Goal: Transaction & Acquisition: Purchase product/service

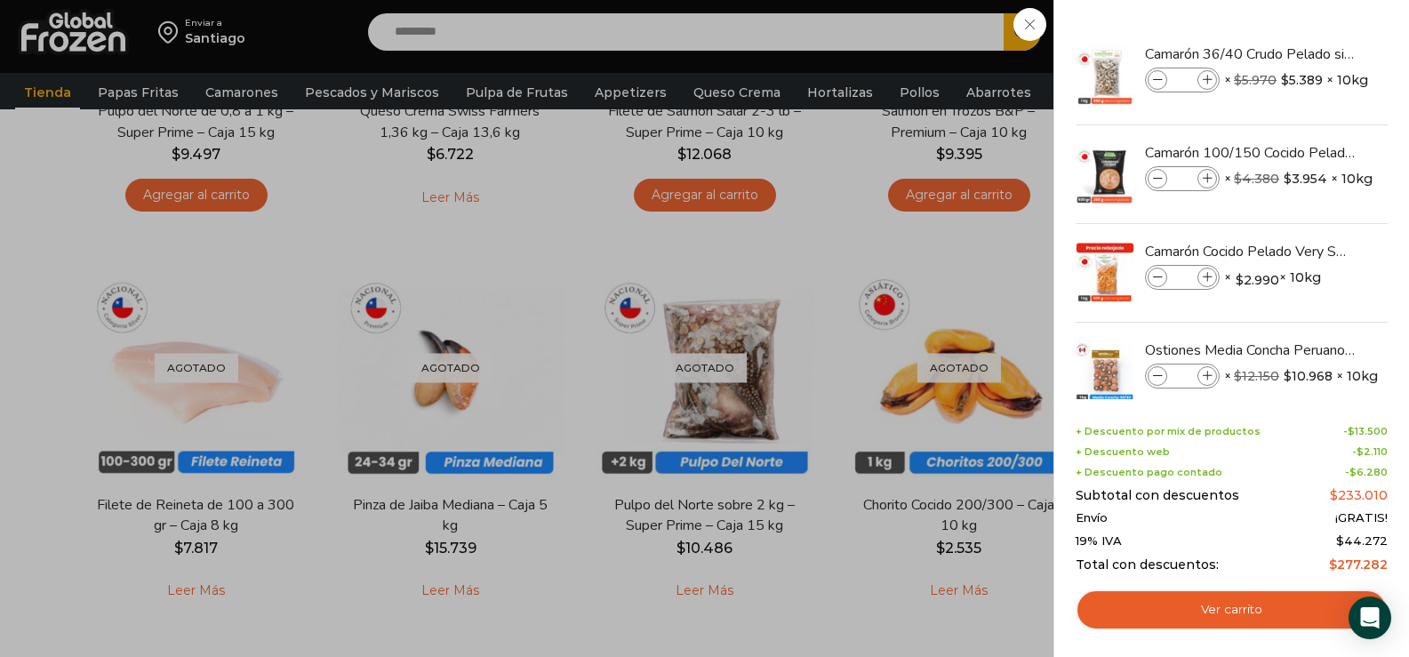
click at [1302, 25] on div "4 Carrito 4 4 Shopping Cart * $" at bounding box center [1346, 33] width 89 height 42
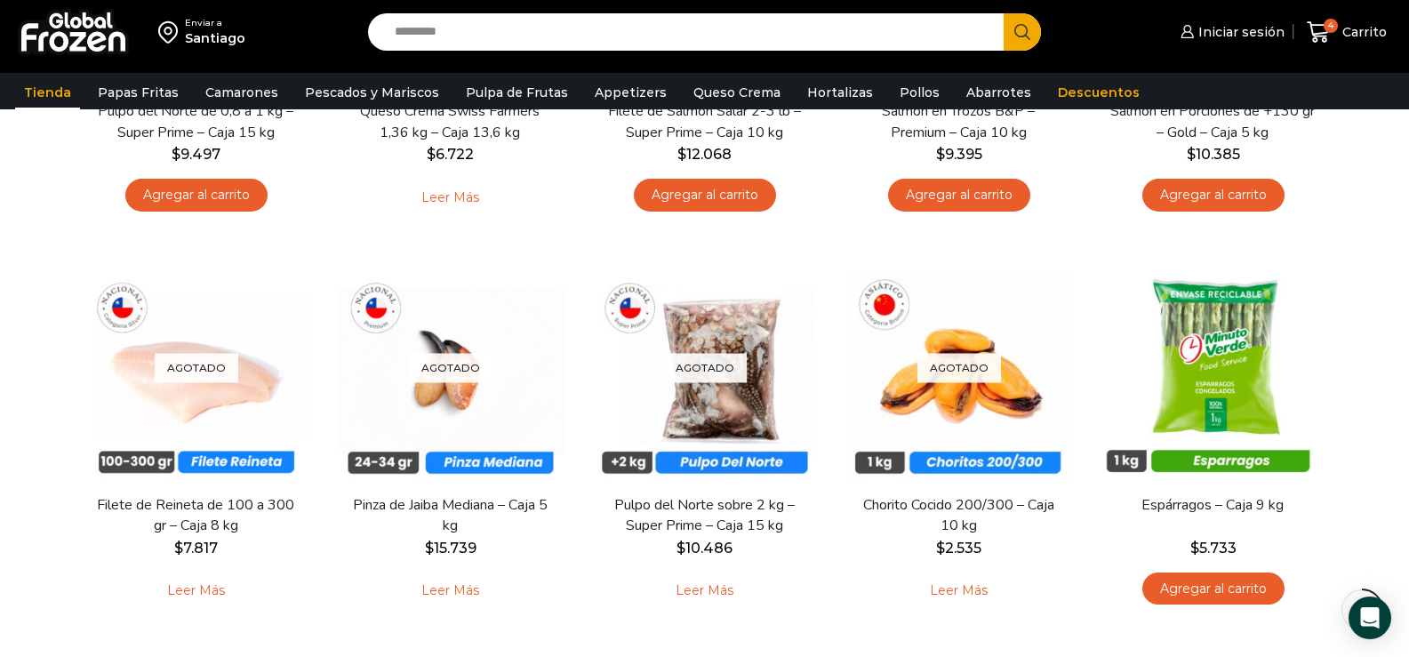
click at [1034, 24] on button "Search" at bounding box center [1021, 31] width 37 height 37
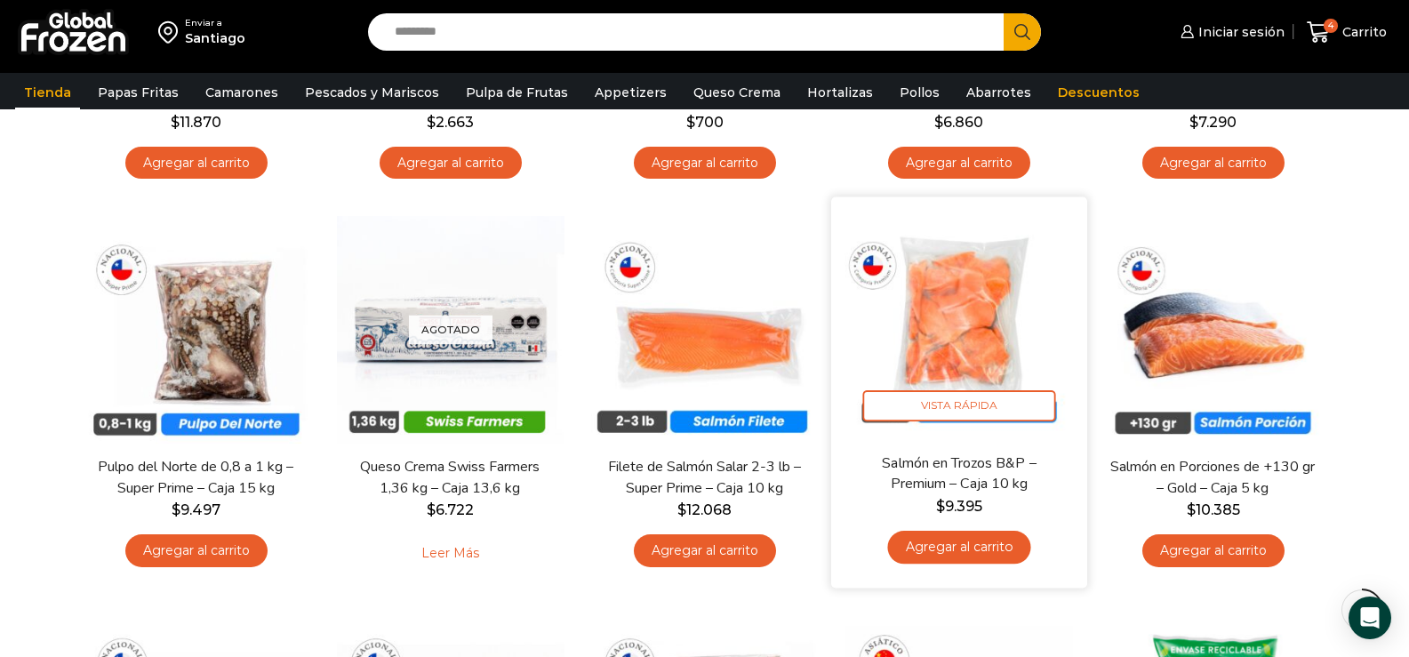
scroll to position [309, 0]
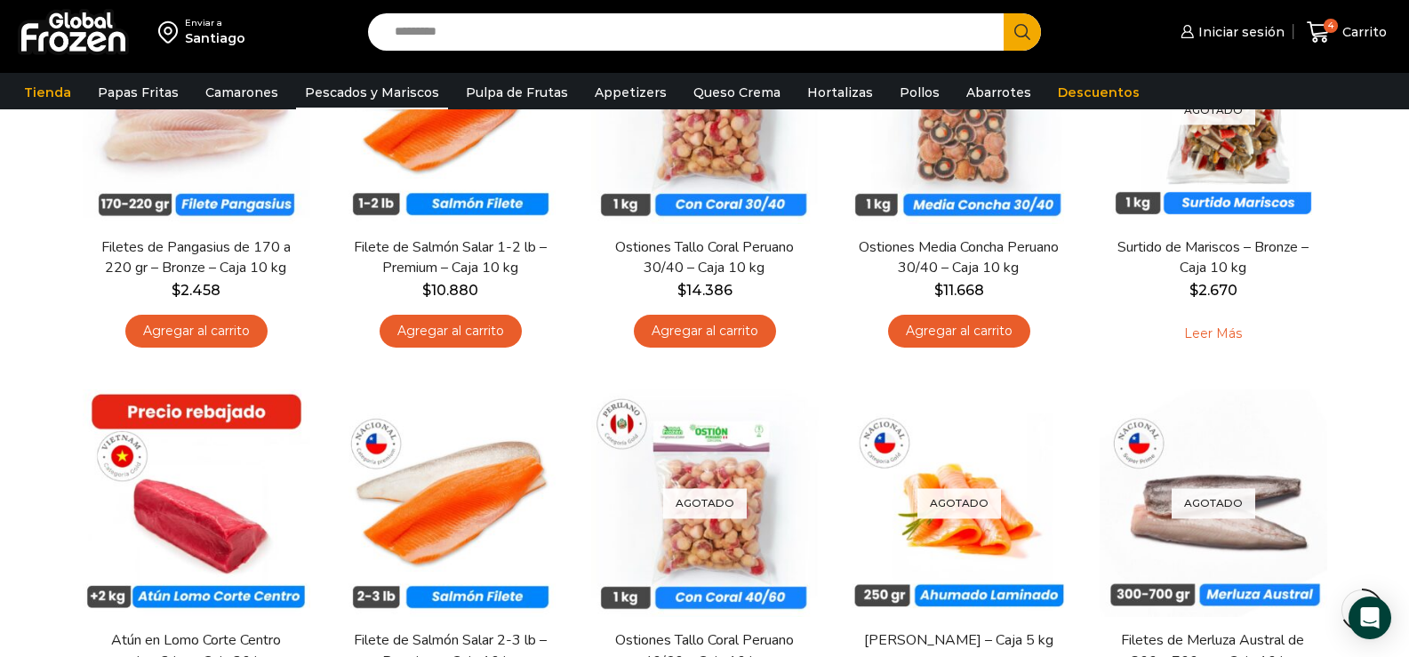
scroll to position [1244, 0]
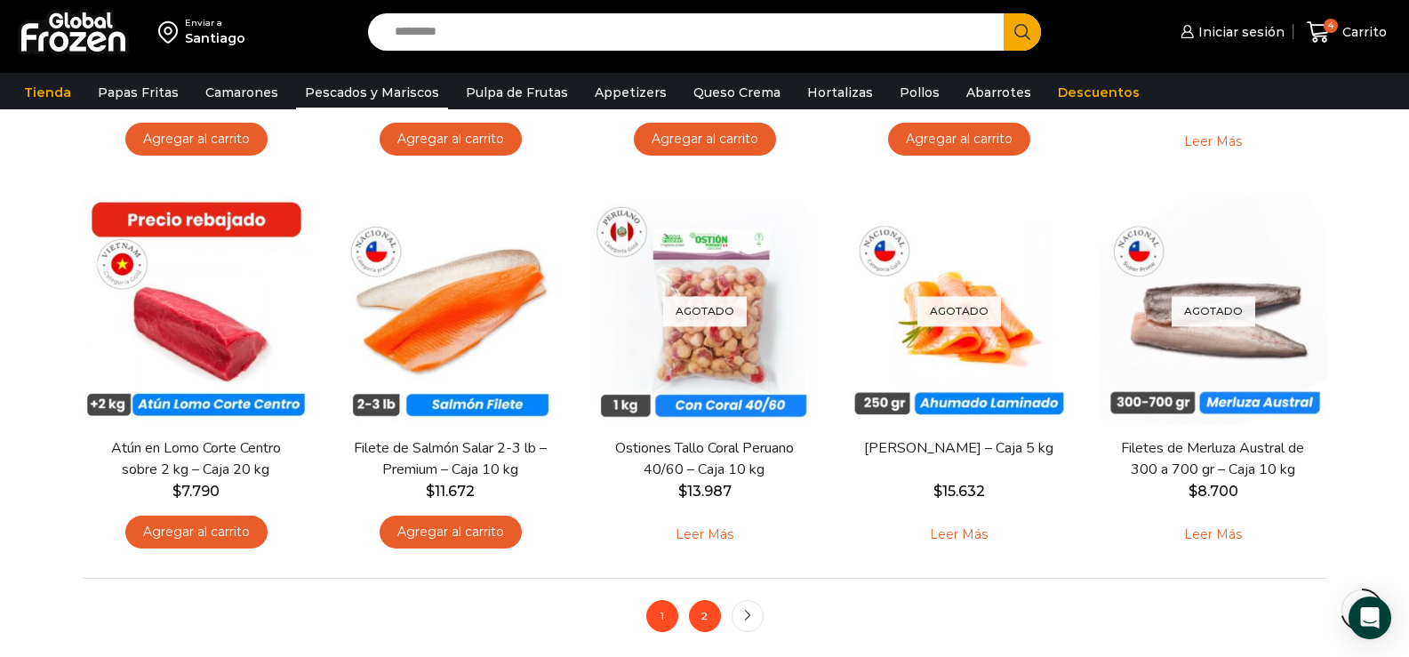
click at [700, 611] on link "2" at bounding box center [705, 616] width 32 height 32
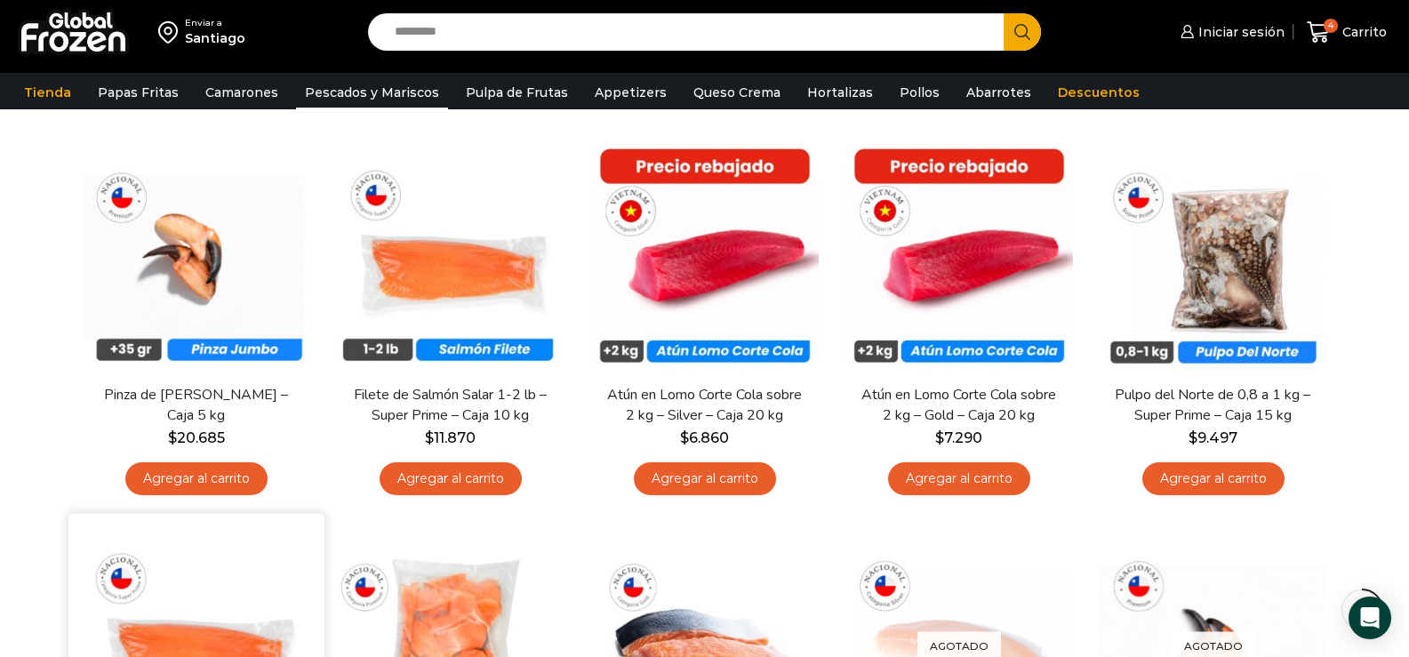
scroll to position [444, 0]
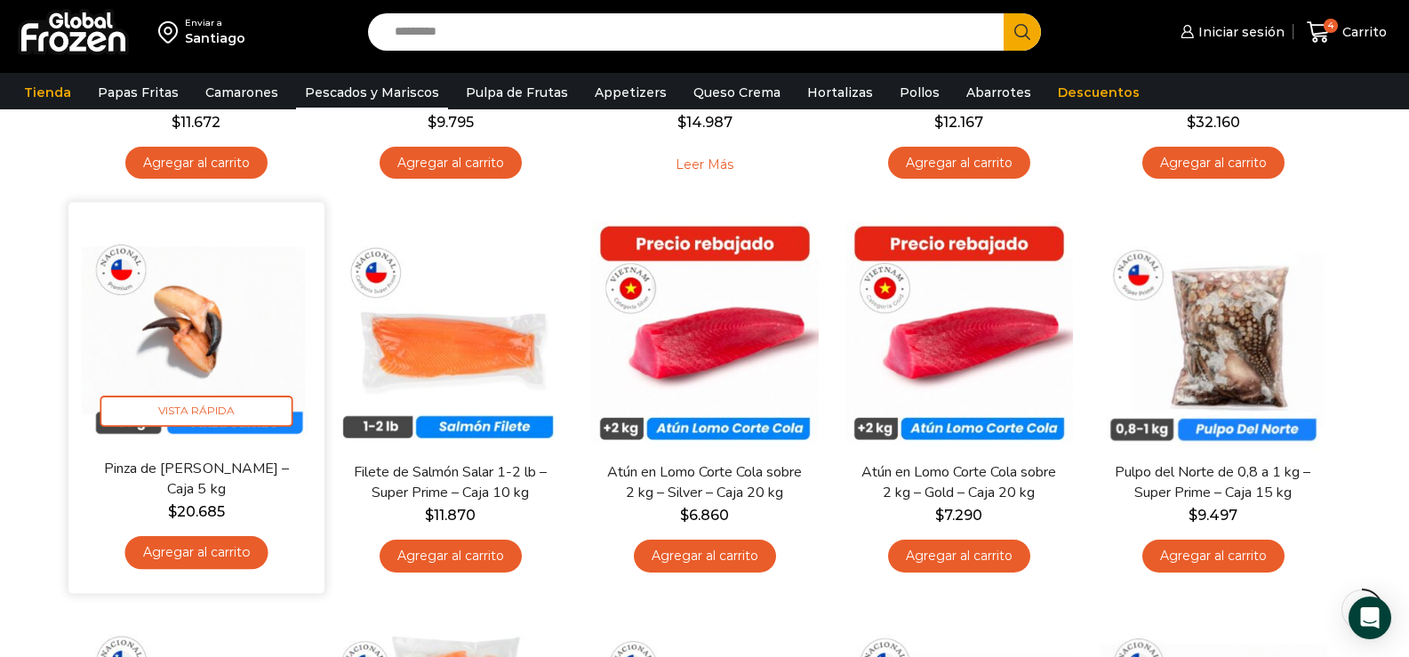
click at [210, 358] on img at bounding box center [196, 329] width 229 height 229
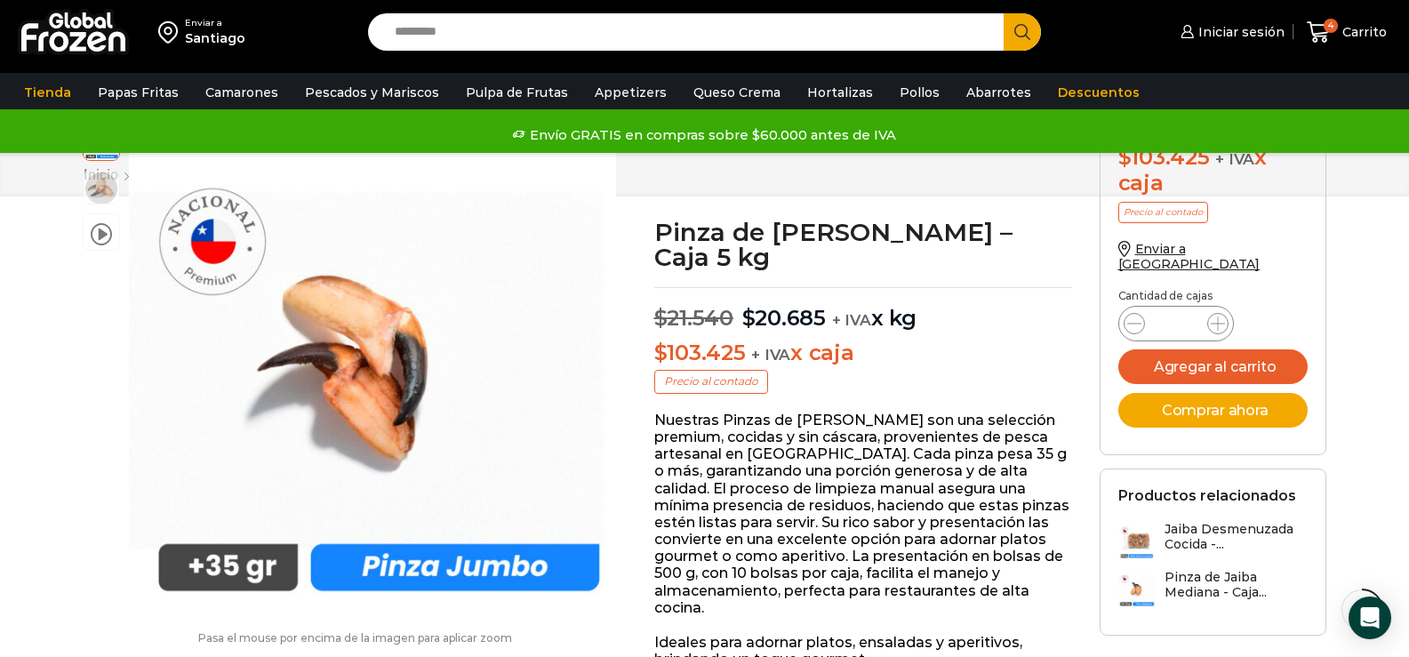
scroll to position [575, 0]
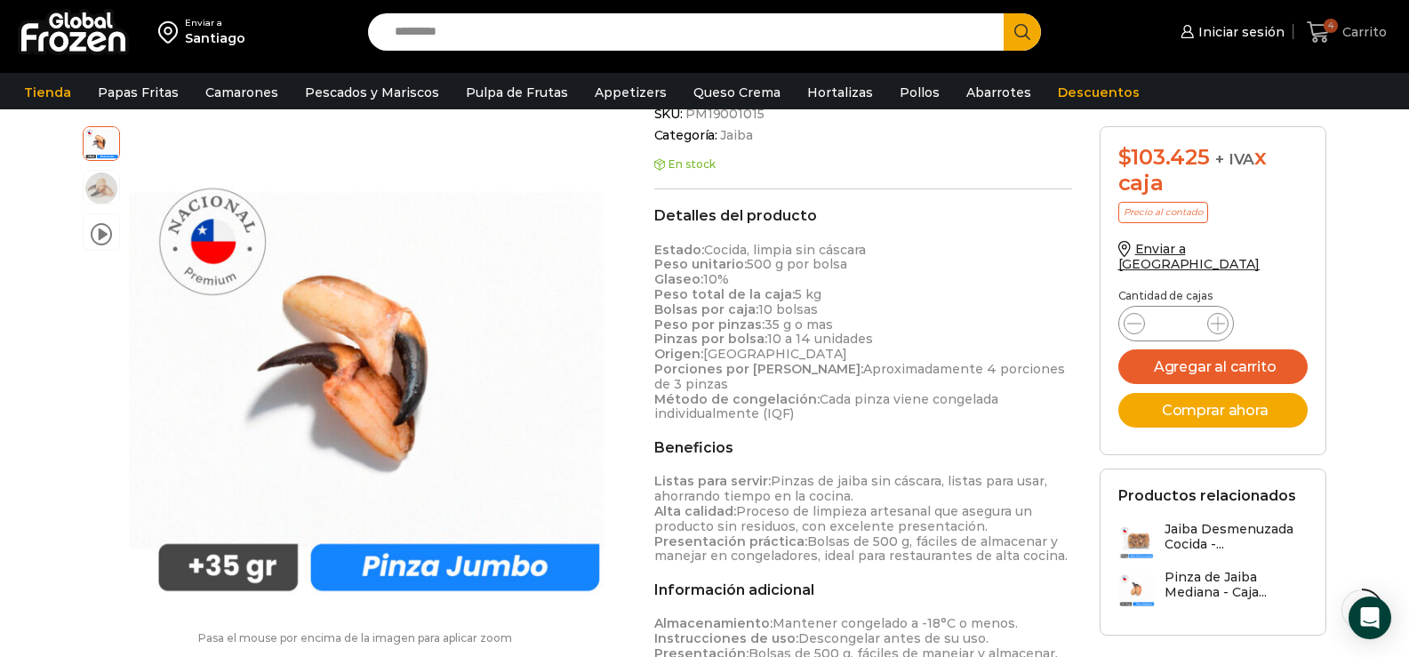
click at [1330, 21] on span "4" at bounding box center [1330, 26] width 14 height 14
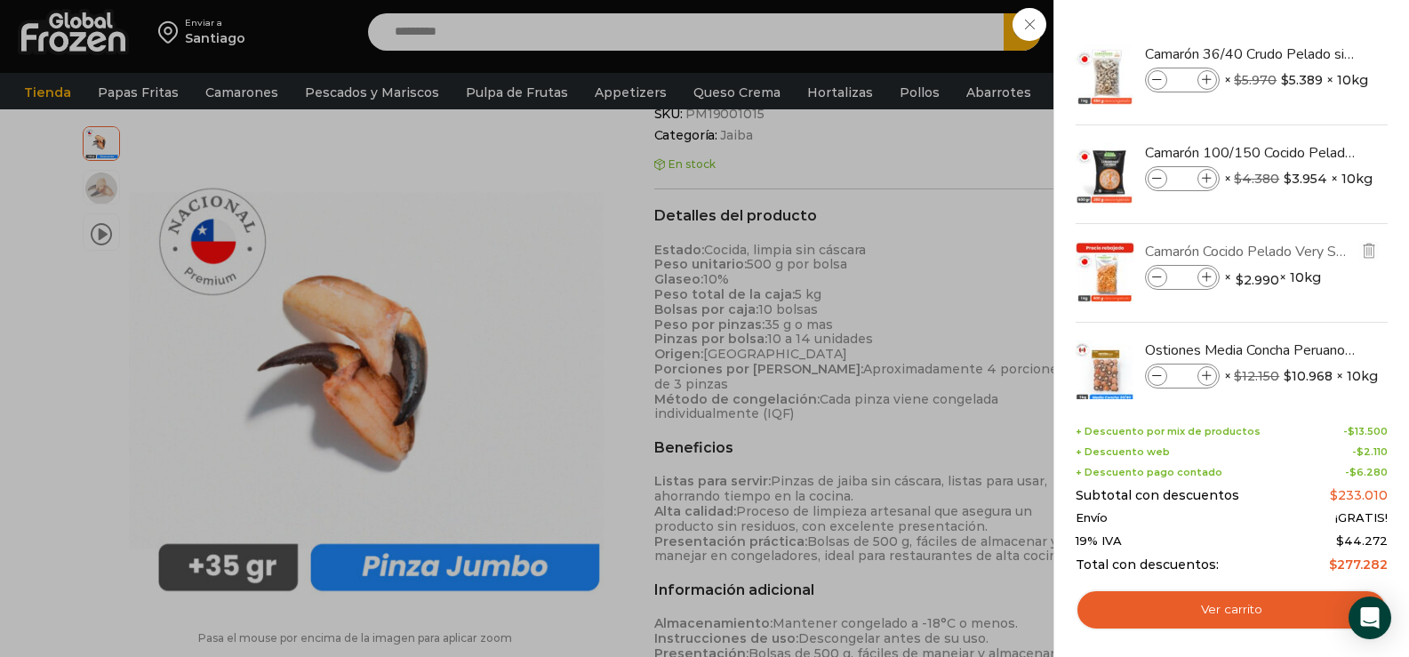
scroll to position [35, 0]
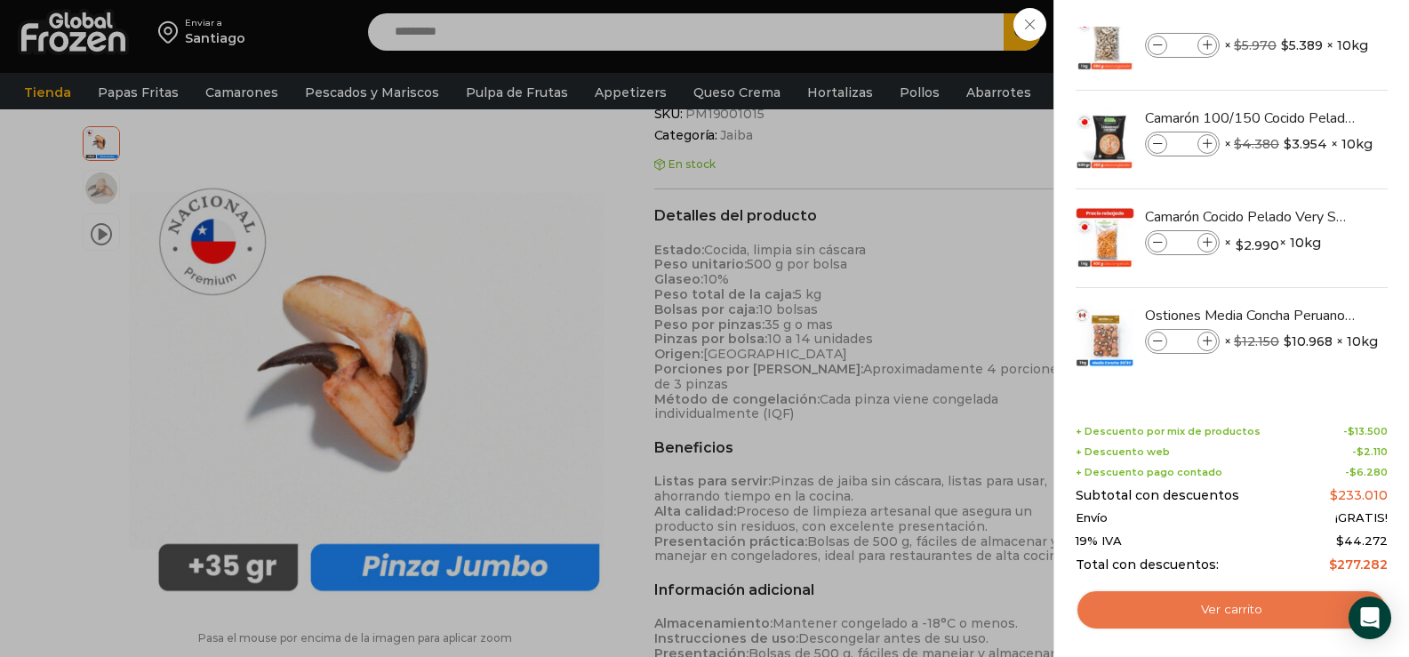
click at [1249, 610] on link "Ver carrito" at bounding box center [1231, 609] width 312 height 41
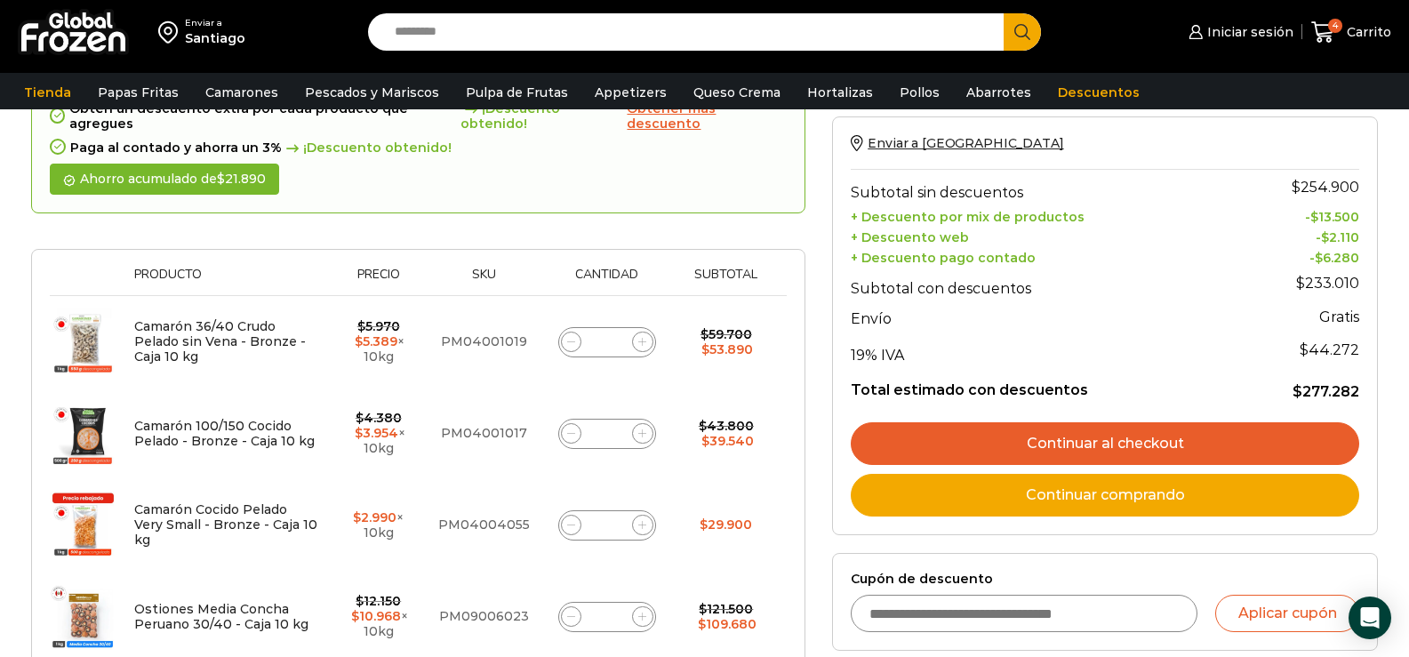
scroll to position [267, 0]
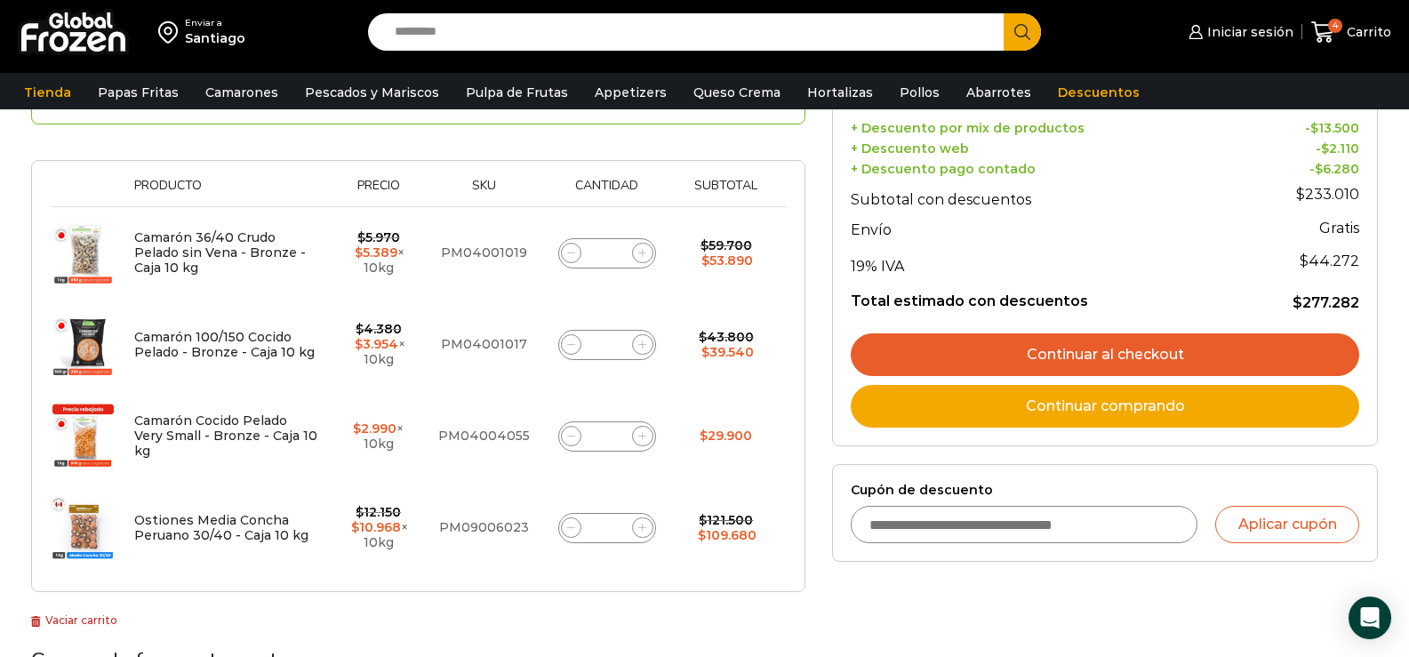
click at [78, 414] on img at bounding box center [83, 436] width 67 height 67
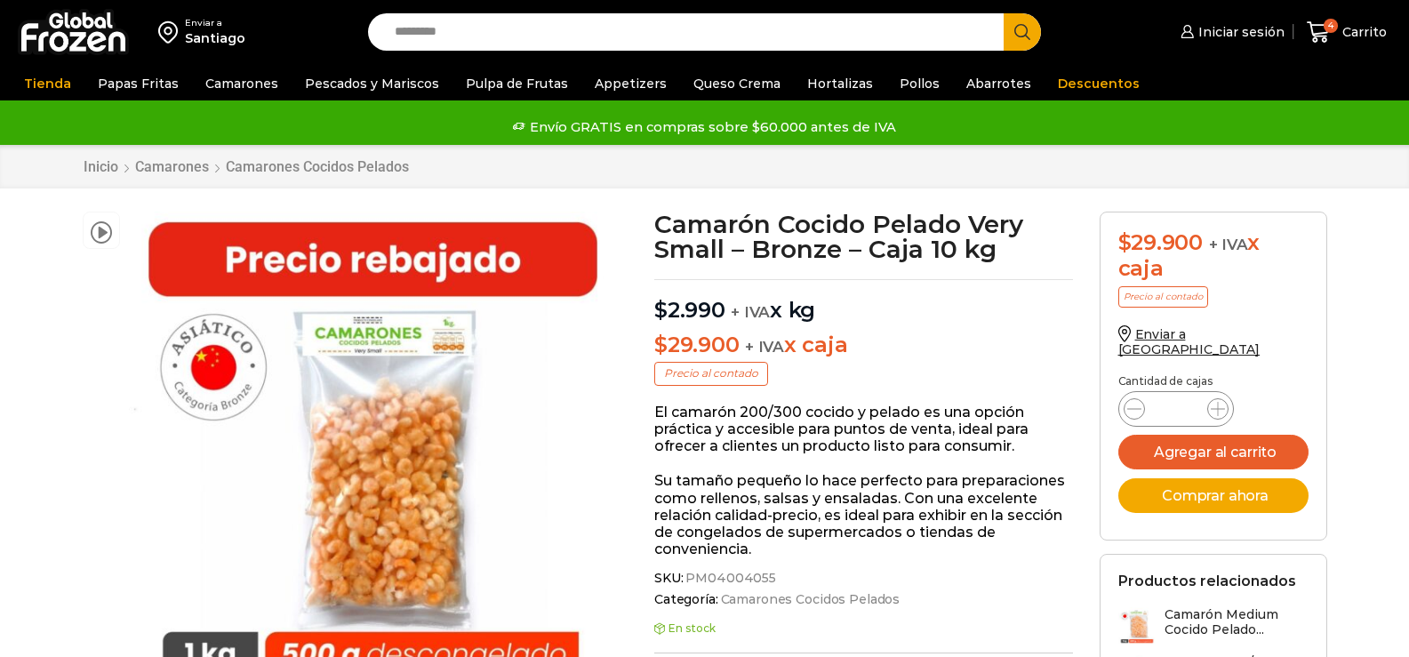
scroll to position [178, 0]
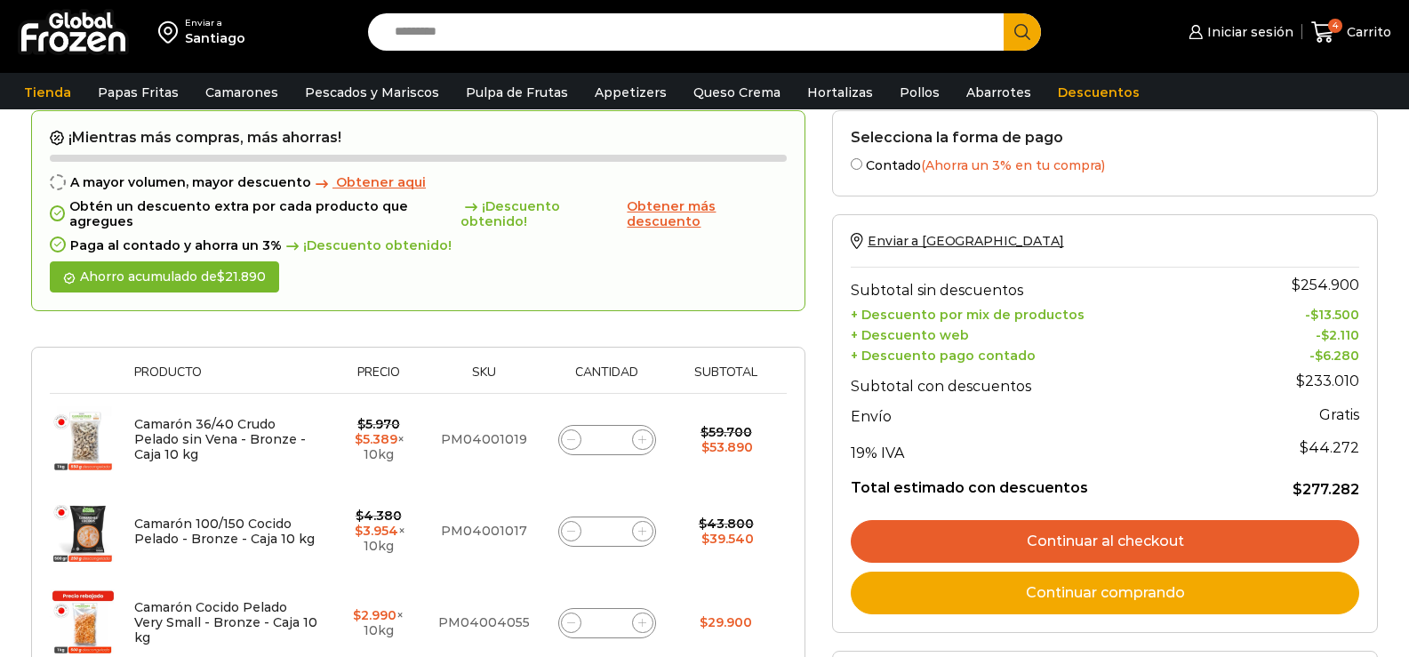
click at [1127, 548] on link "Continuar al checkout" at bounding box center [1104, 541] width 508 height 43
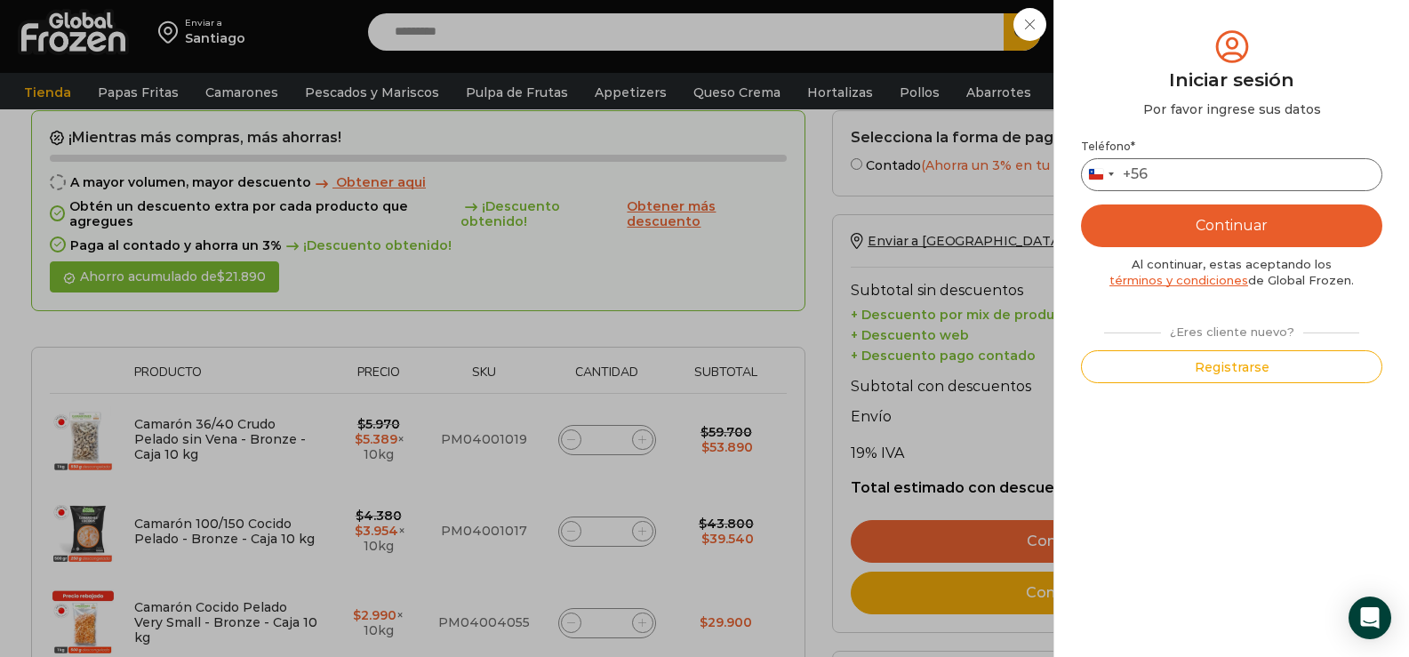
click at [1284, 180] on input "Teléfono *" at bounding box center [1231, 174] width 301 height 33
click at [1222, 210] on button "Continuar" at bounding box center [1231, 225] width 301 height 43
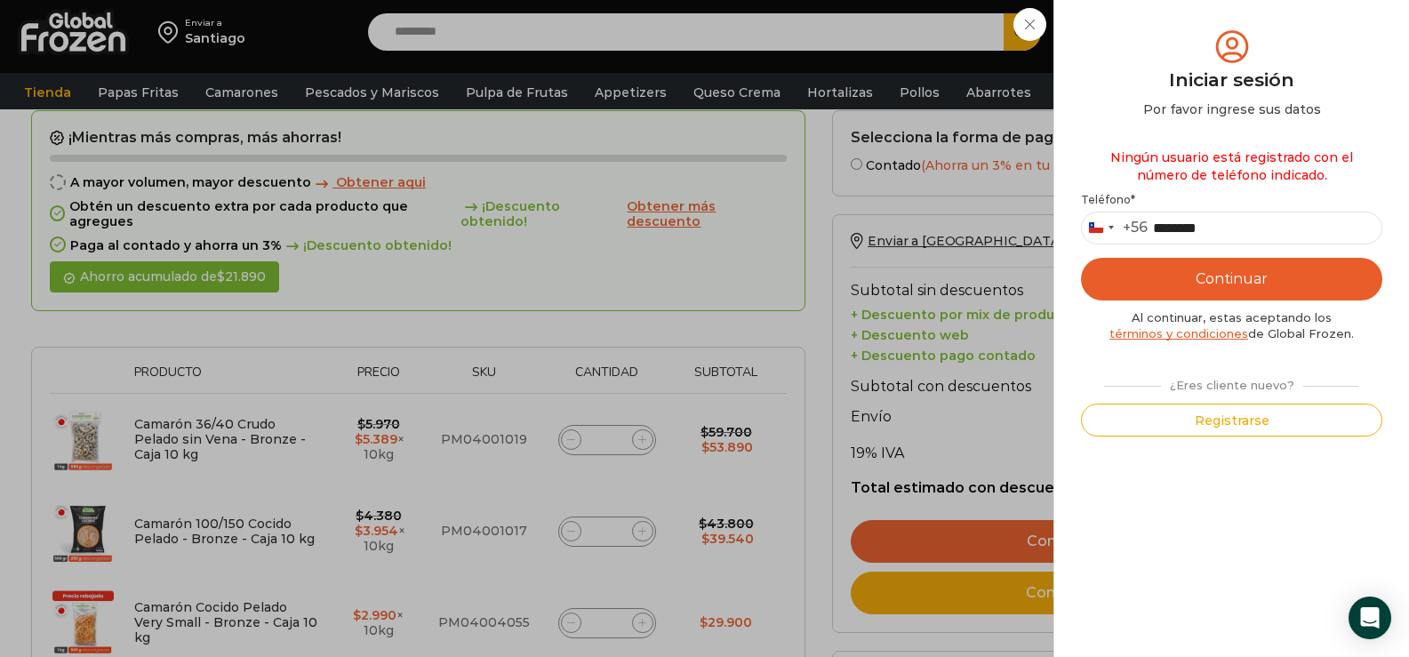
click at [1220, 267] on button "Continuar" at bounding box center [1231, 279] width 301 height 43
click at [1154, 237] on input "********" at bounding box center [1231, 228] width 301 height 33
type input "*********"
click at [1175, 266] on button "Continuar" at bounding box center [1231, 279] width 301 height 43
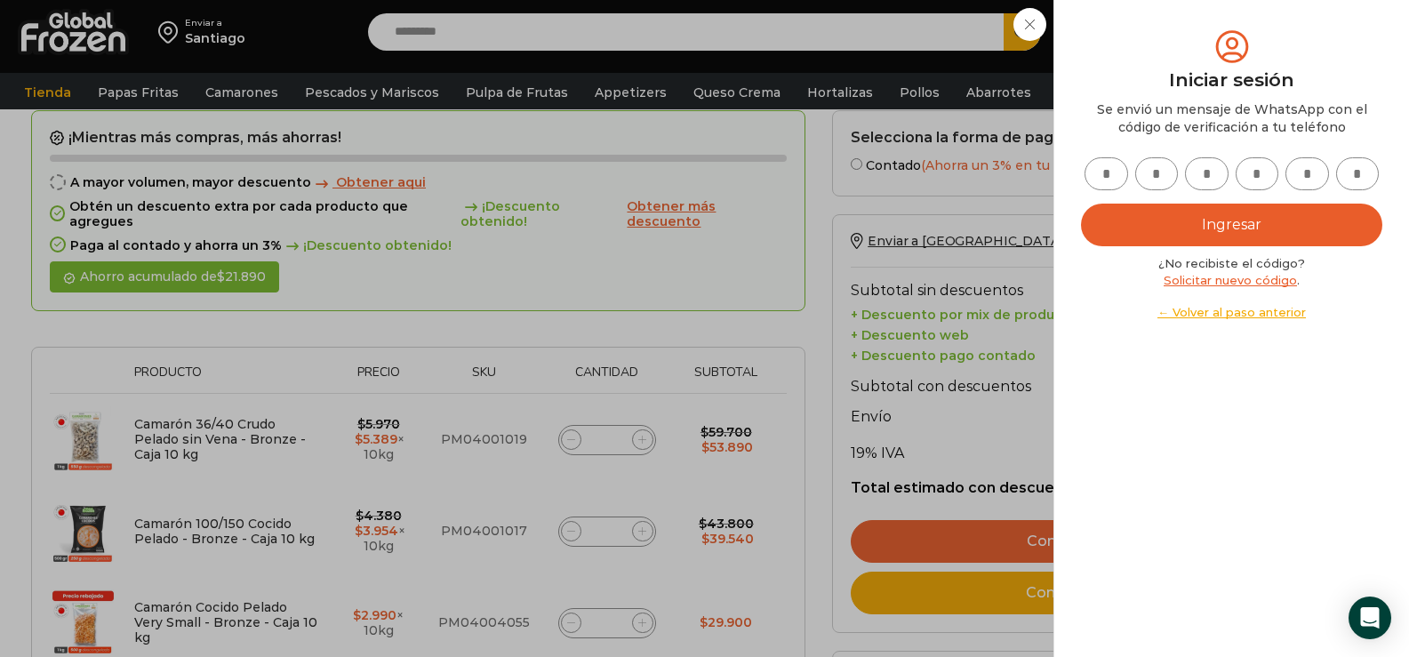
click at [1113, 181] on input "text" at bounding box center [1106, 173] width 44 height 33
type input "*"
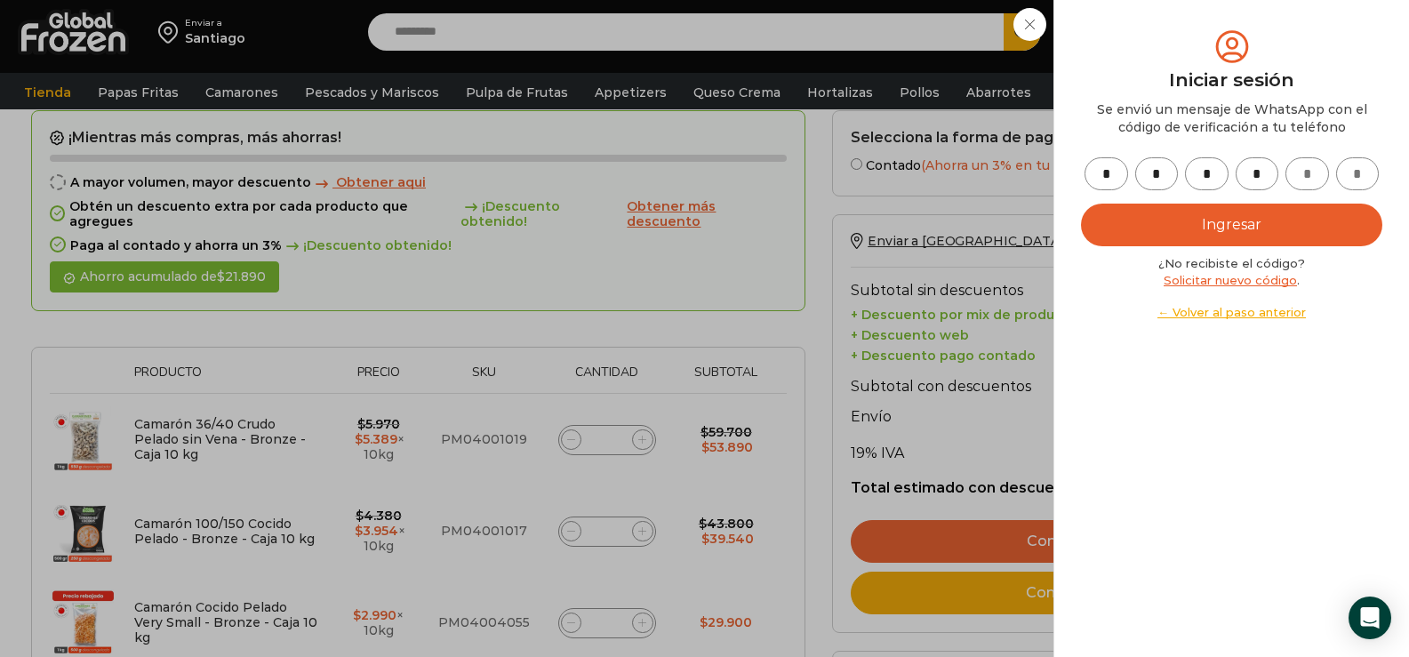
type input "*"
click at [1136, 233] on button "Ingresar" at bounding box center [1231, 225] width 301 height 43
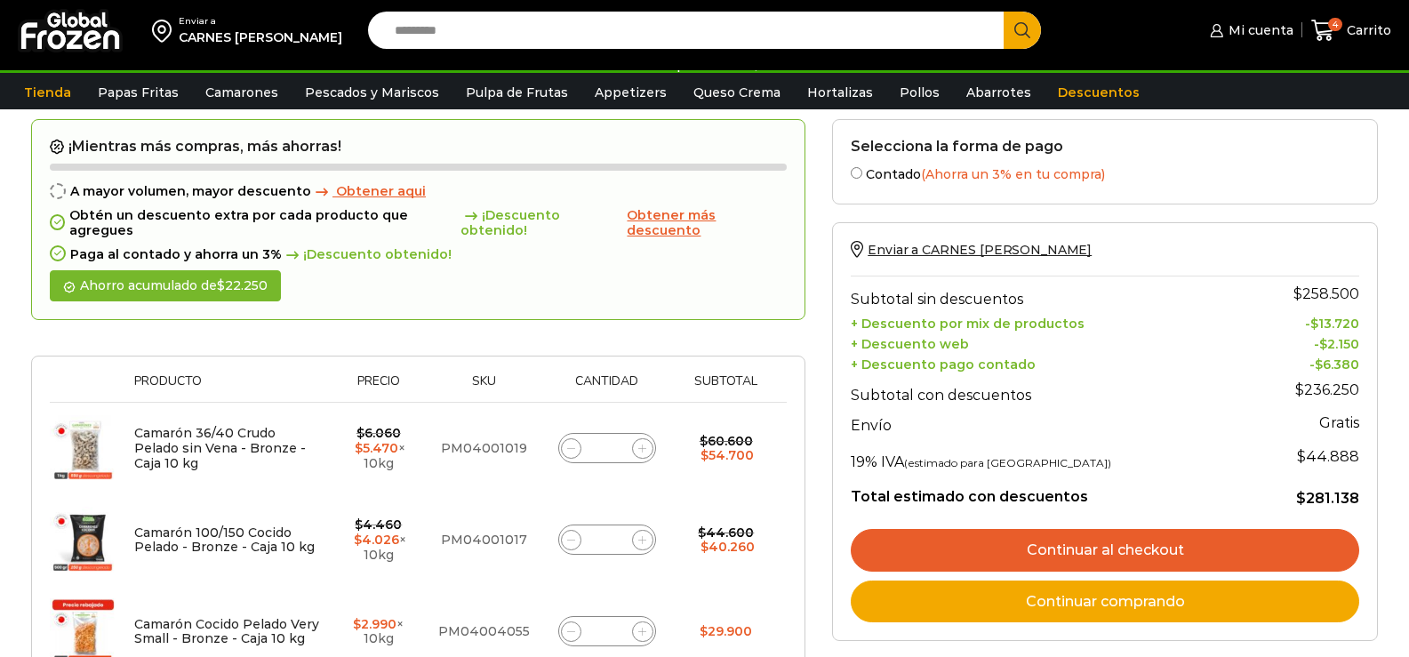
scroll to position [80, 0]
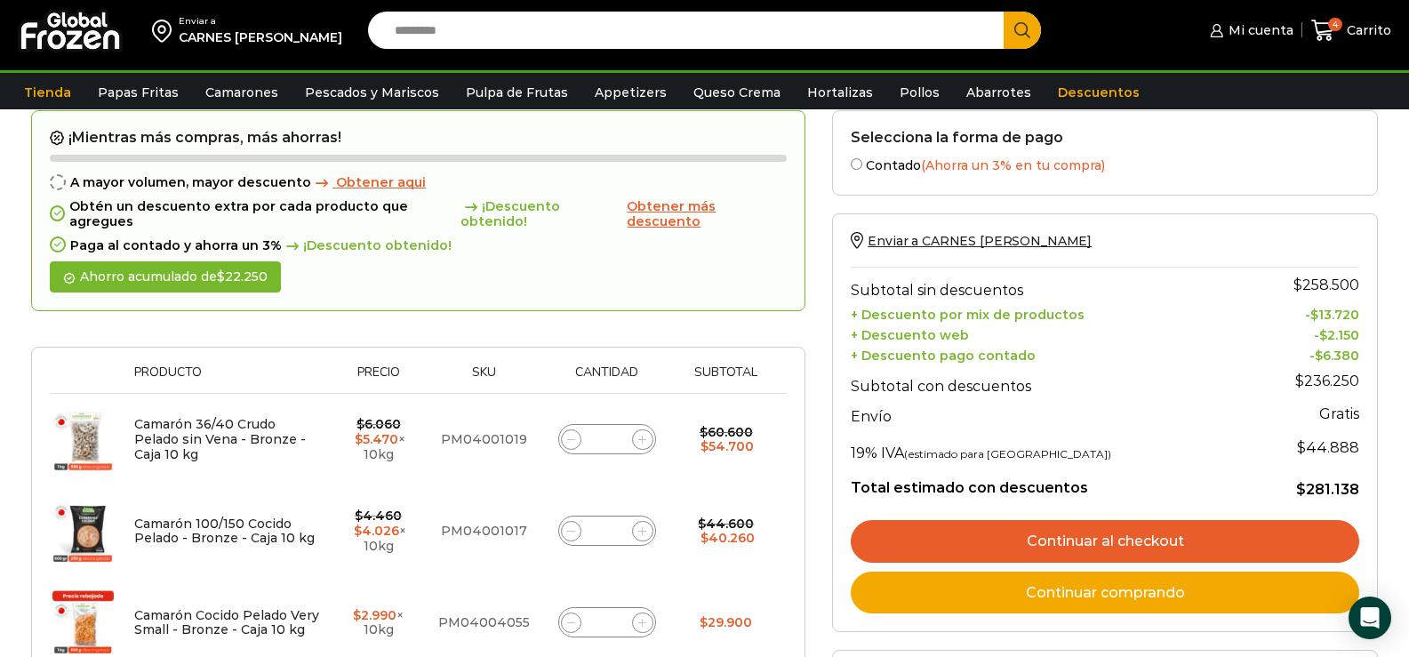
click at [1136, 546] on link "Continuar al checkout" at bounding box center [1104, 541] width 508 height 43
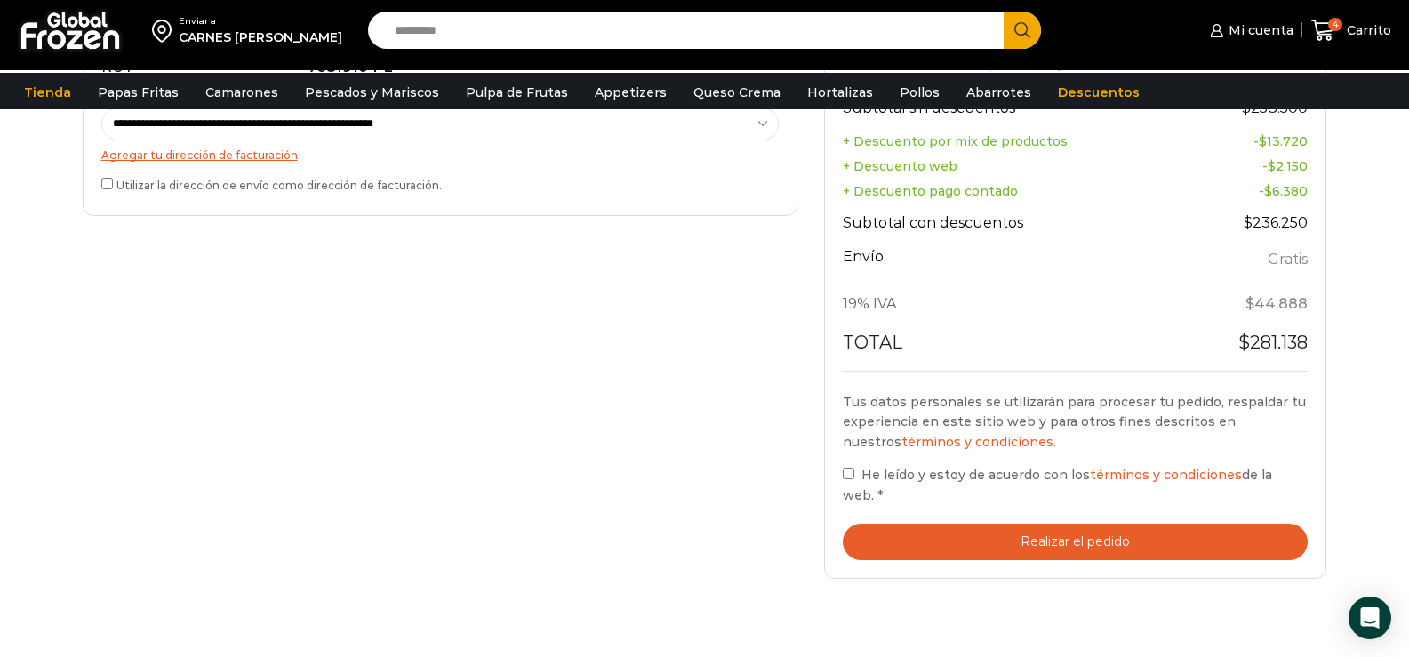
scroll to position [711, 0]
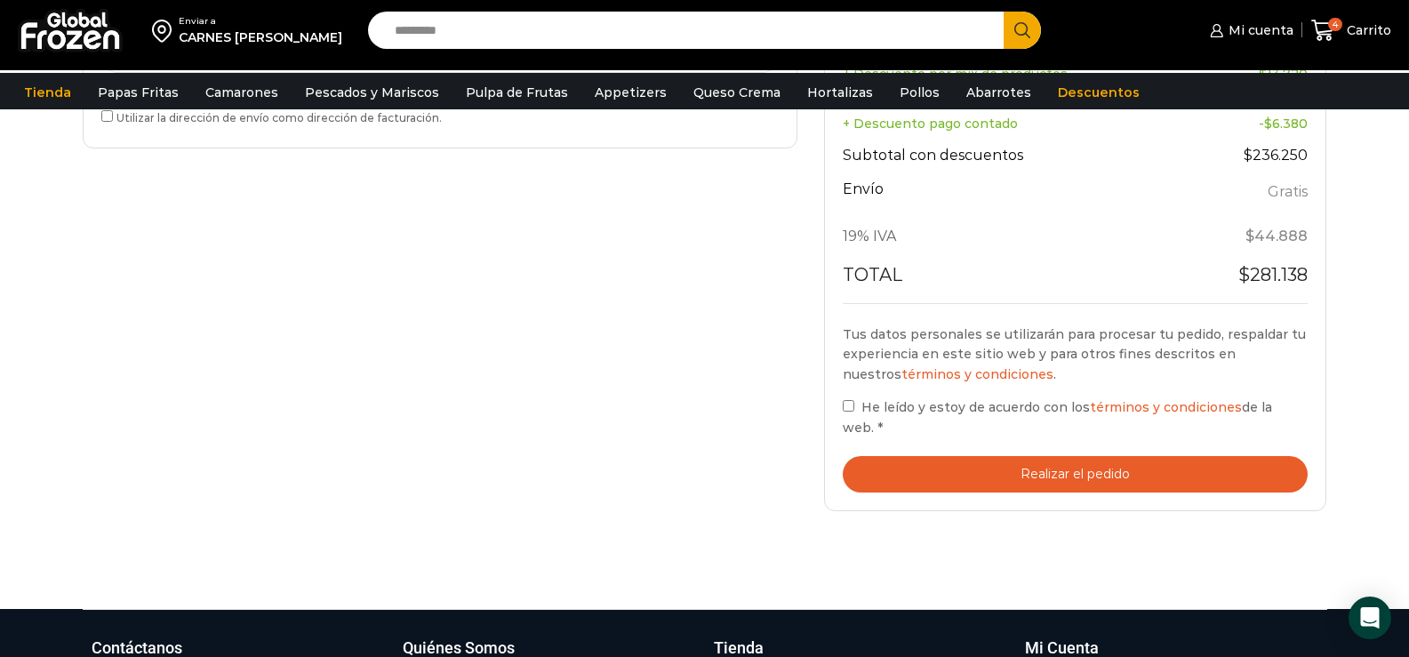
click at [1080, 456] on button "Realizar el pedido" at bounding box center [1075, 474] width 466 height 36
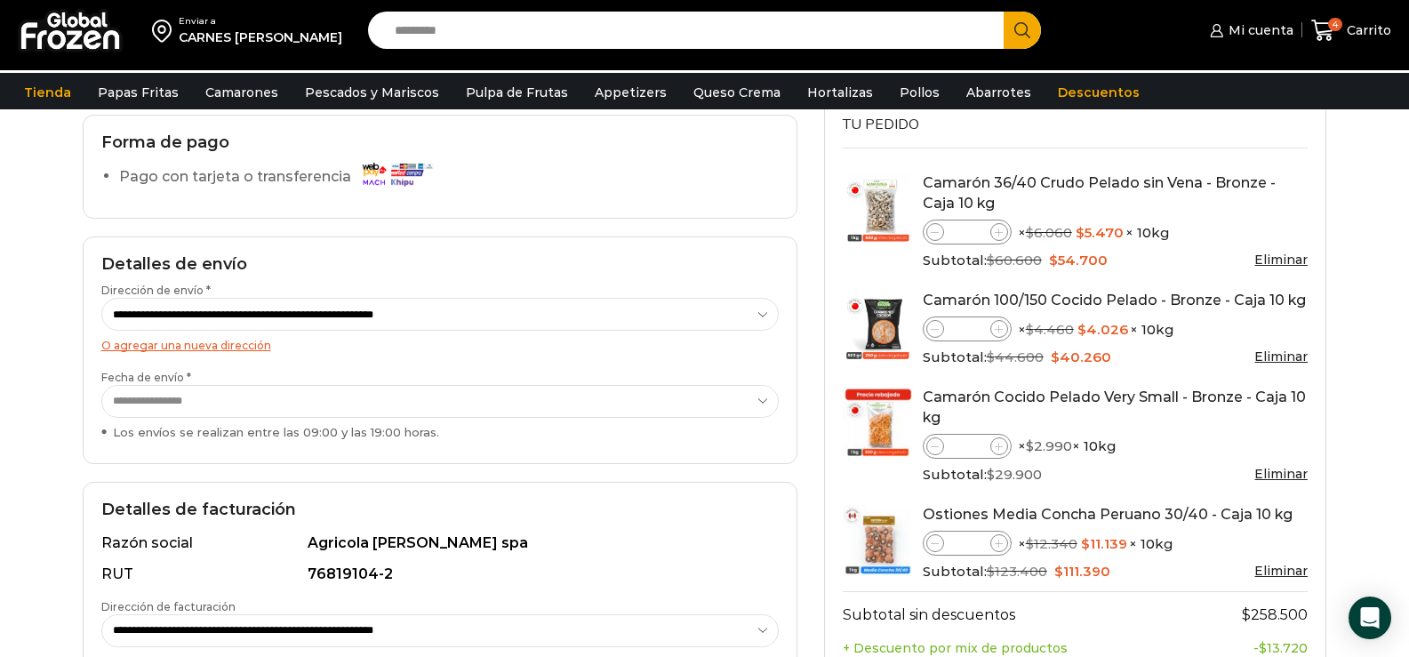
scroll to position [168, 0]
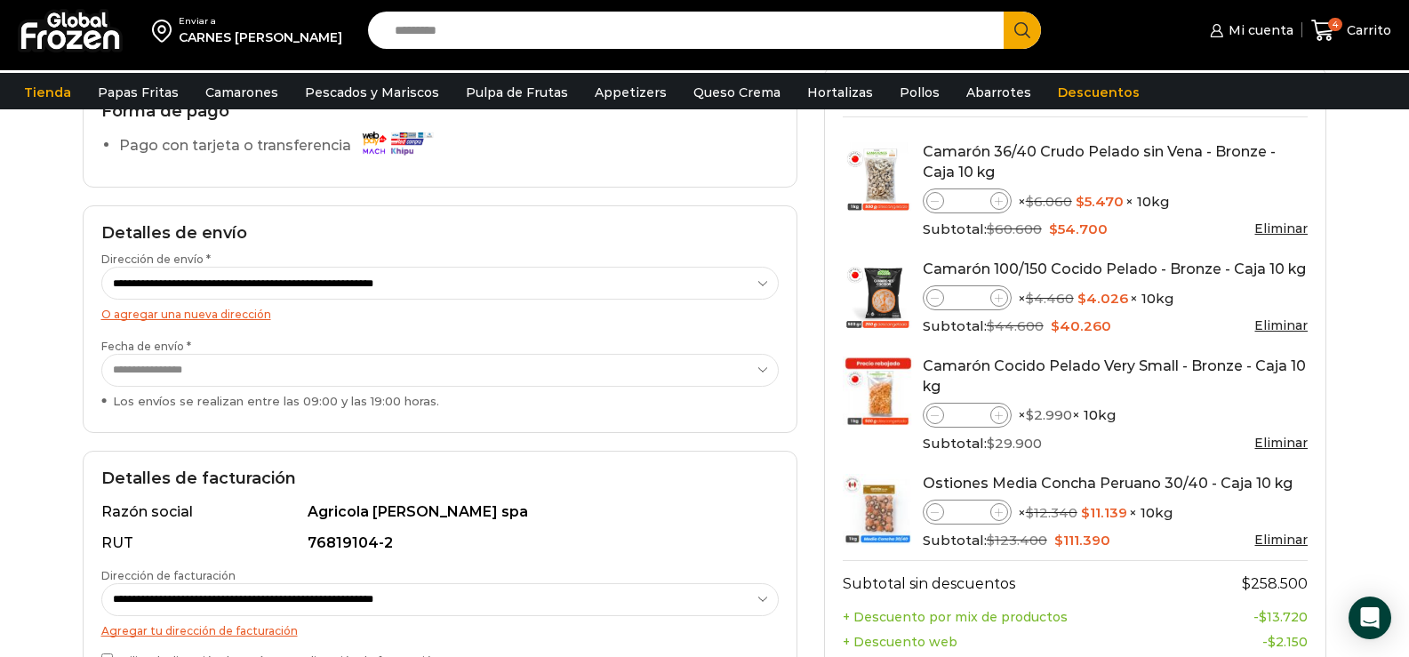
click at [1289, 443] on link "Eliminar" at bounding box center [1280, 443] width 53 height 16
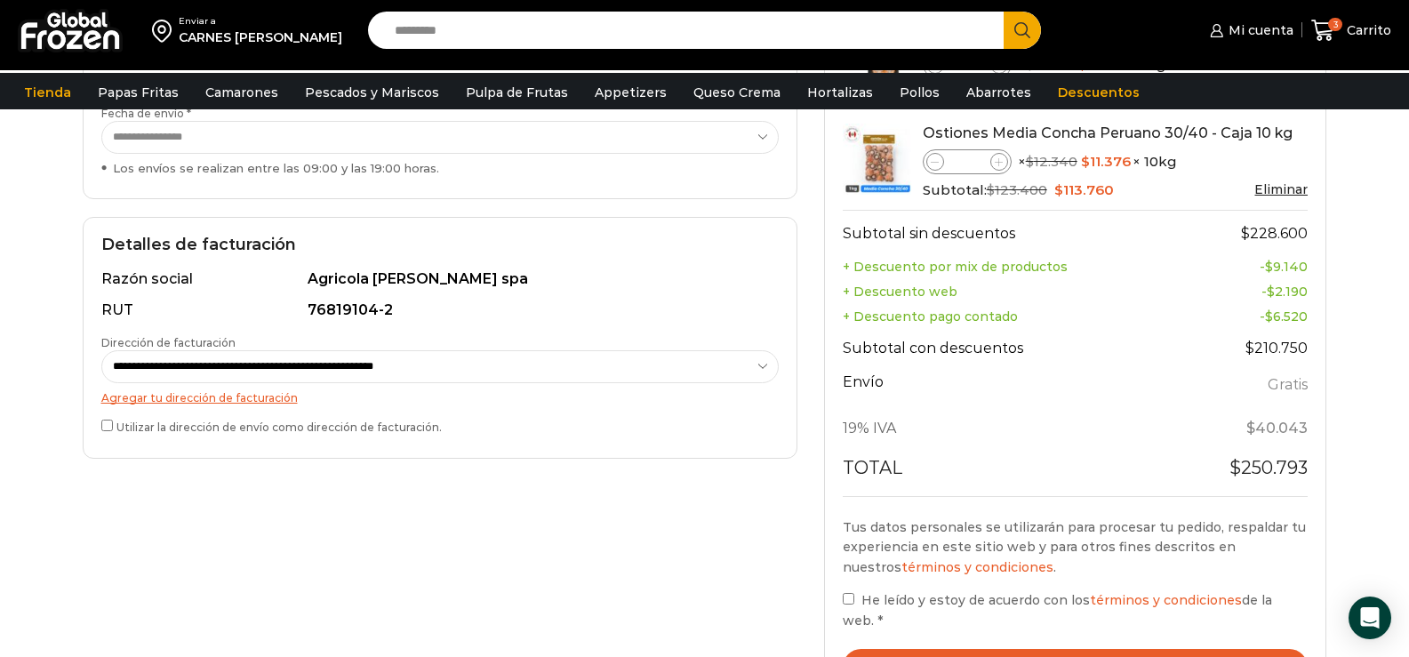
scroll to position [533, 0]
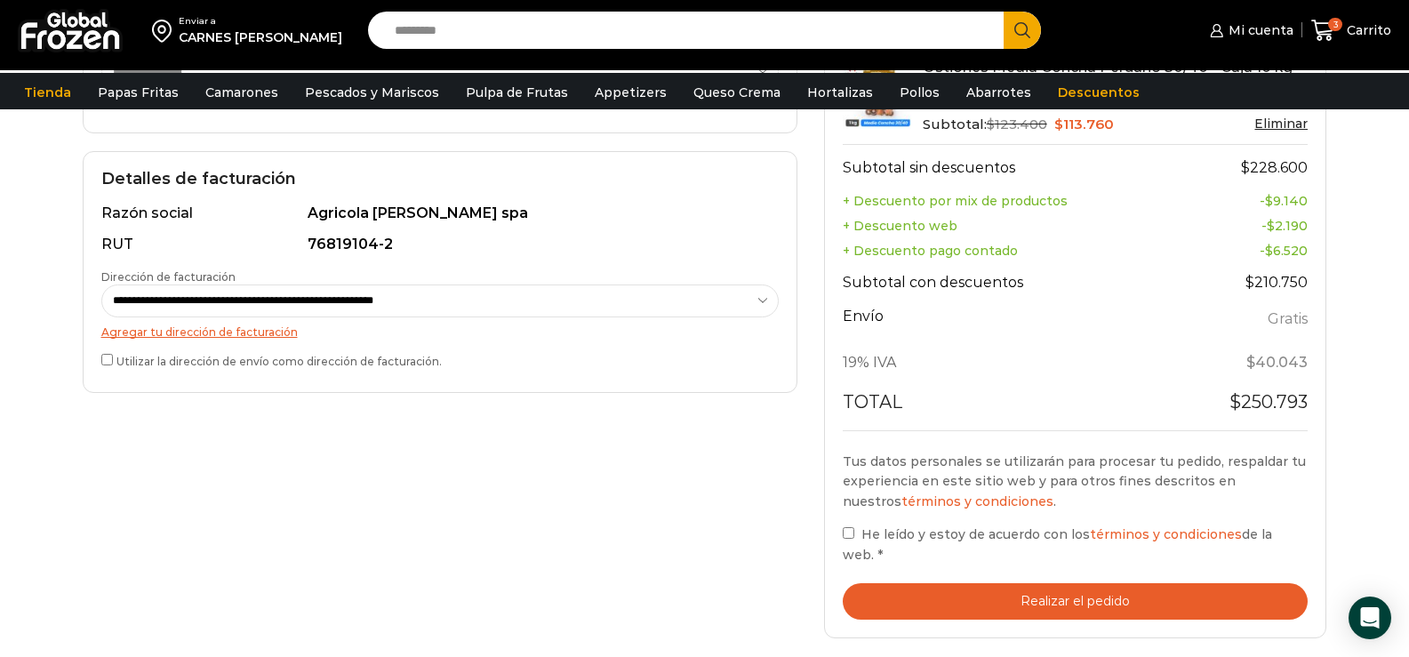
click at [1026, 583] on button "Realizar el pedido" at bounding box center [1075, 601] width 466 height 36
